Goal: Task Accomplishment & Management: Manage account settings

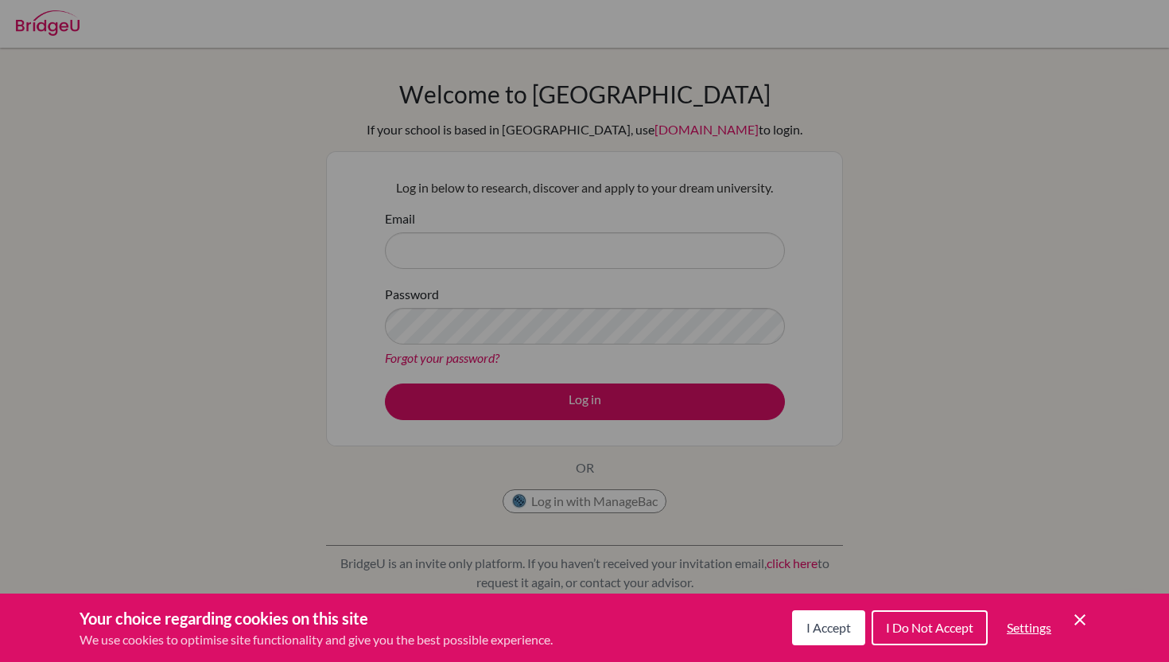
click at [1074, 617] on icon "Cookie Control Close Icon" at bounding box center [1079, 619] width 19 height 19
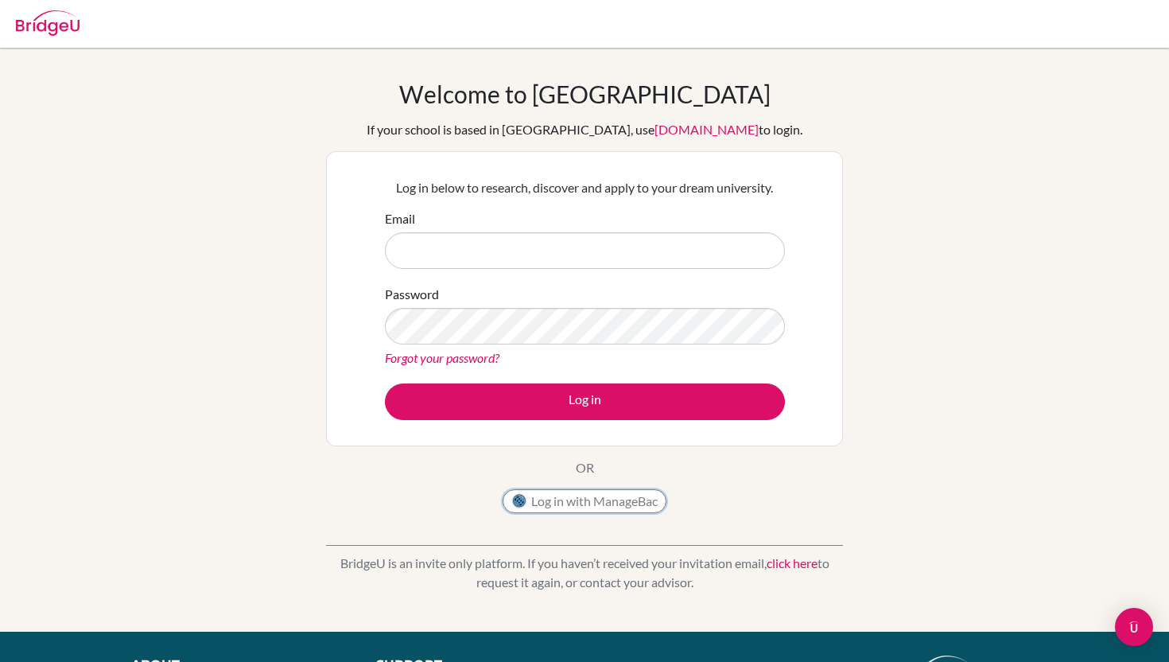
click at [635, 495] on button "Log in with ManageBac" at bounding box center [585, 501] width 164 height 24
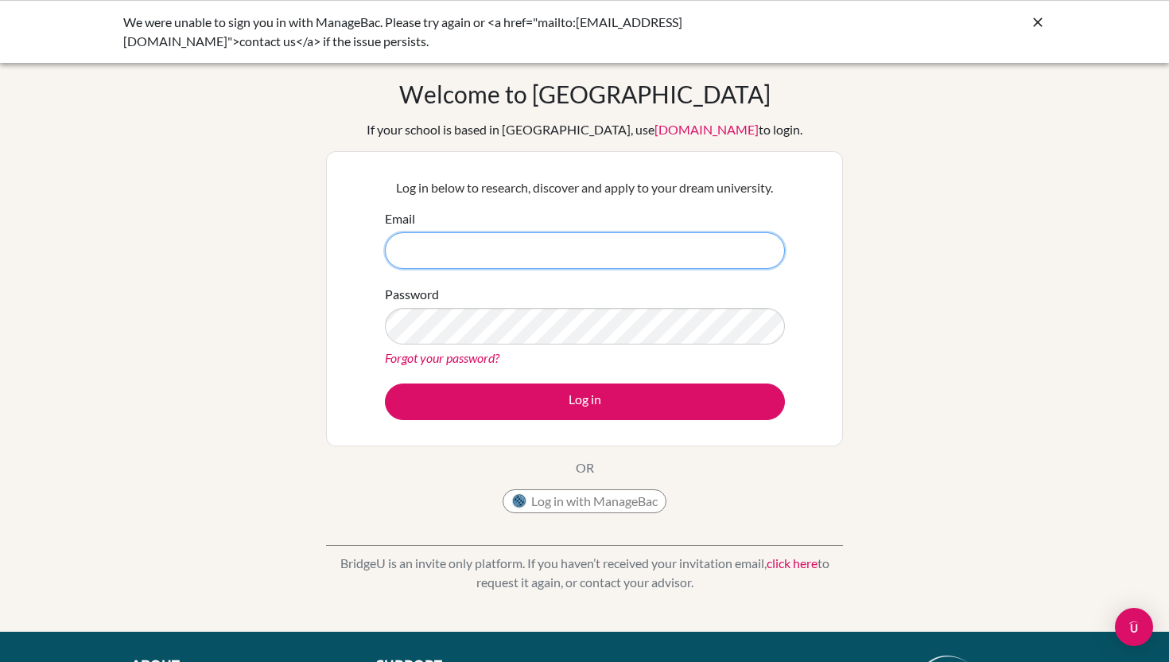
type input "[PERSON_NAME][EMAIL_ADDRESS][PERSON_NAME][DOMAIN_NAME]"
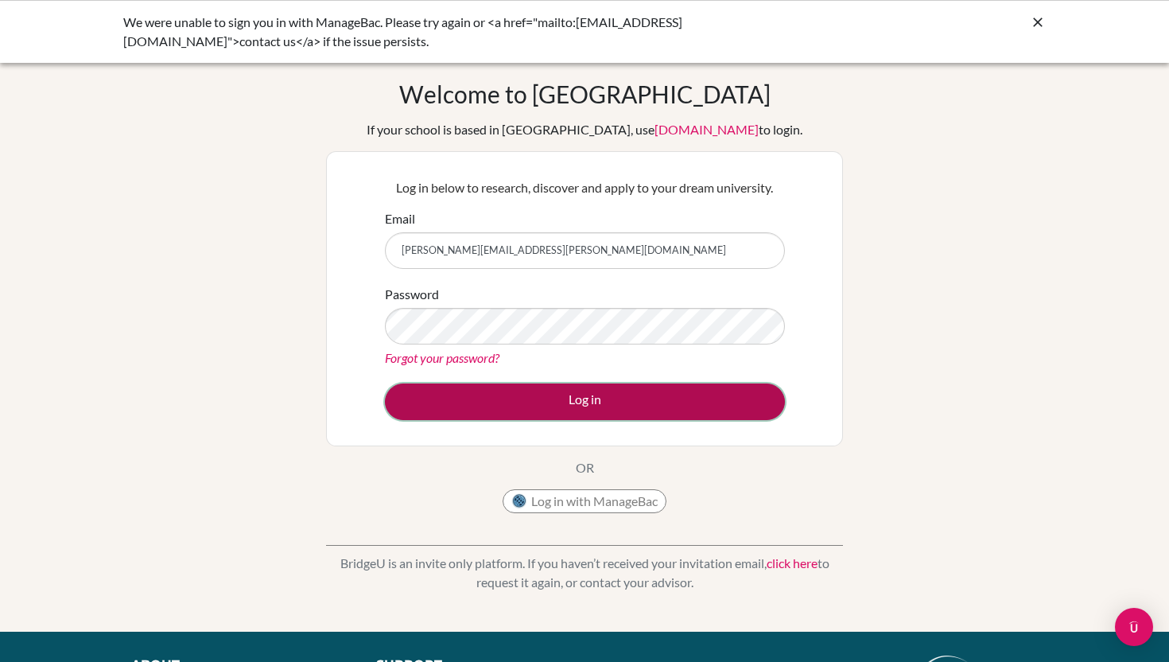
click at [515, 394] on button "Log in" at bounding box center [585, 401] width 400 height 37
